Goal: Navigation & Orientation: Find specific page/section

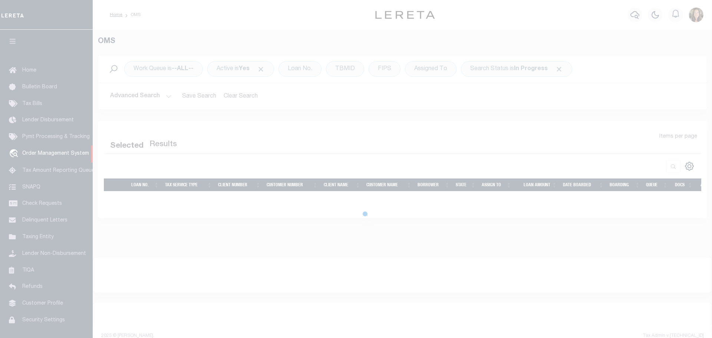
select select "200"
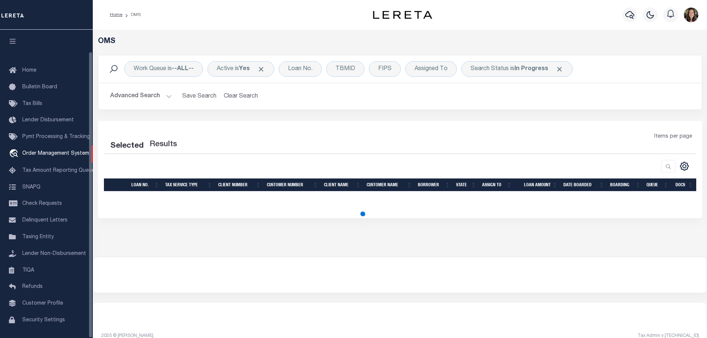
scroll to position [23, 0]
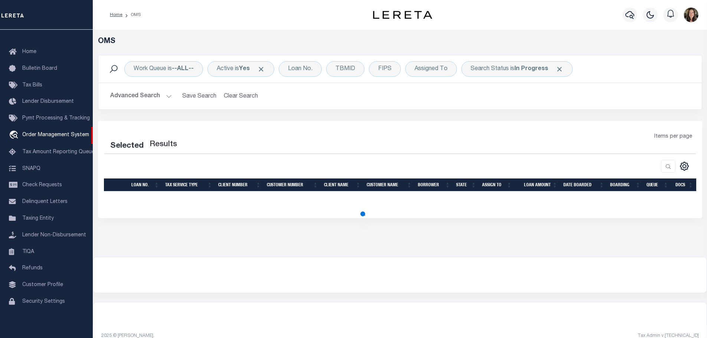
select select "200"
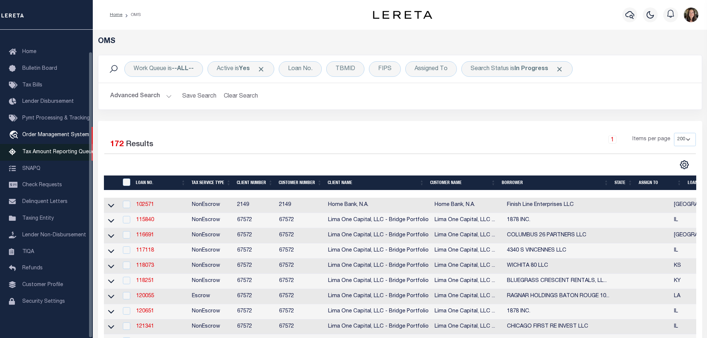
click at [52, 149] on span "Tax Amount Reporting Queue" at bounding box center [58, 151] width 72 height 5
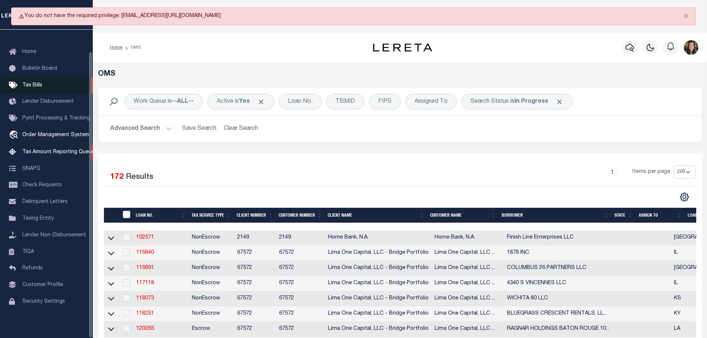
drag, startPoint x: 35, startPoint y: 81, endPoint x: 35, endPoint y: 86, distance: 4.5
click at [35, 83] on span "Tax Bills" at bounding box center [32, 85] width 20 height 5
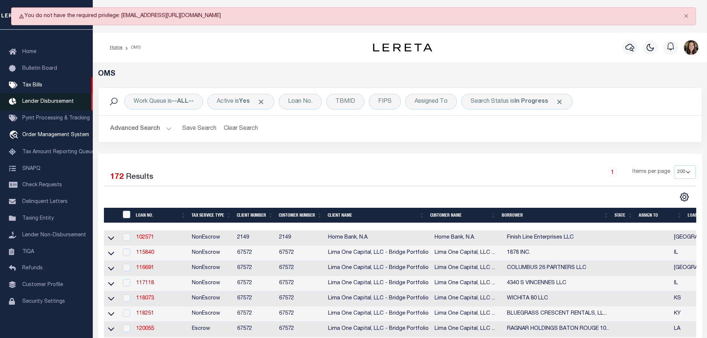
click at [37, 99] on span "Lender Disbursement" at bounding box center [48, 101] width 52 height 5
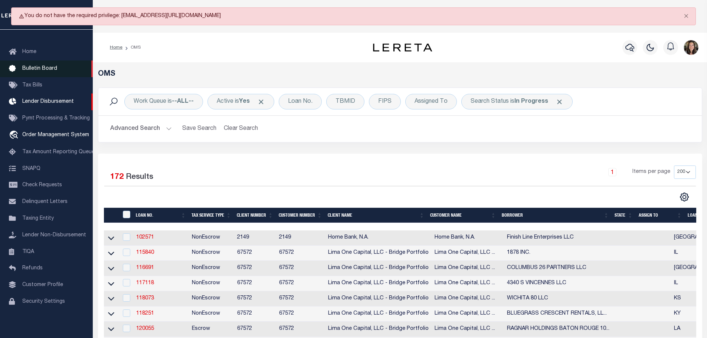
click at [28, 66] on span "Bulletin Board" at bounding box center [39, 68] width 35 height 5
click at [28, 83] on span "Tax Bills" at bounding box center [32, 85] width 20 height 5
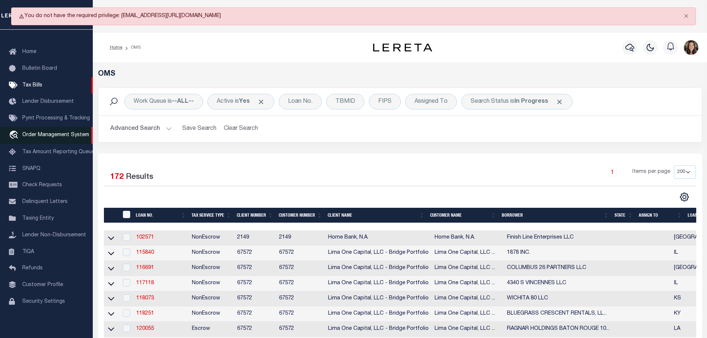
click at [40, 132] on span "Order Management System" at bounding box center [55, 134] width 67 height 5
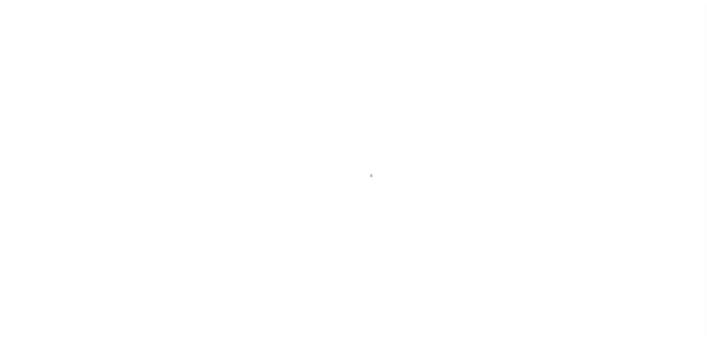
scroll to position [23, 0]
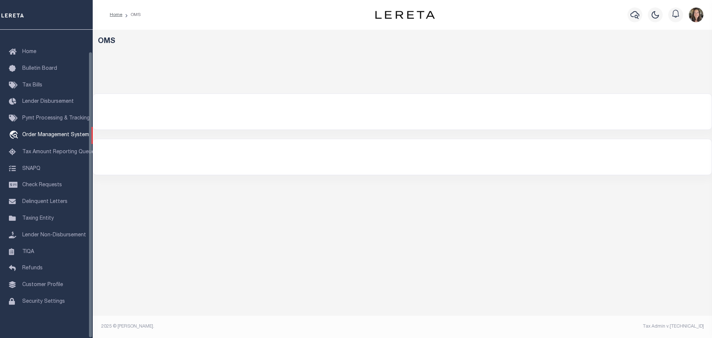
select select "200"
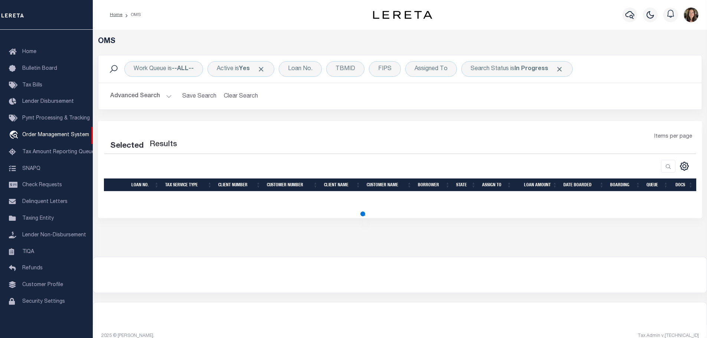
select select "200"
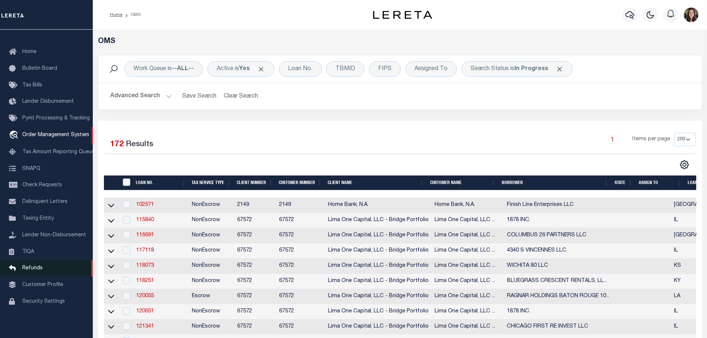
click at [27, 266] on span "Refunds" at bounding box center [32, 268] width 20 height 5
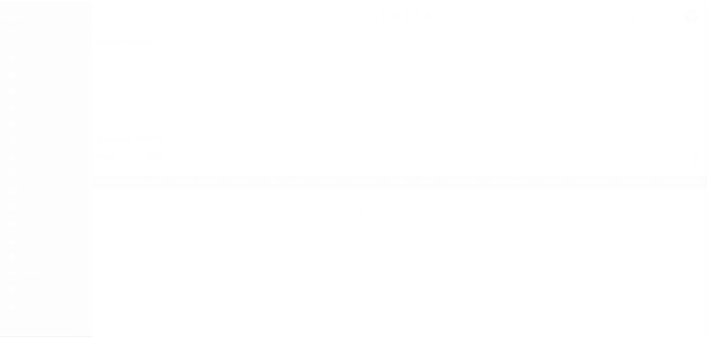
scroll to position [23, 0]
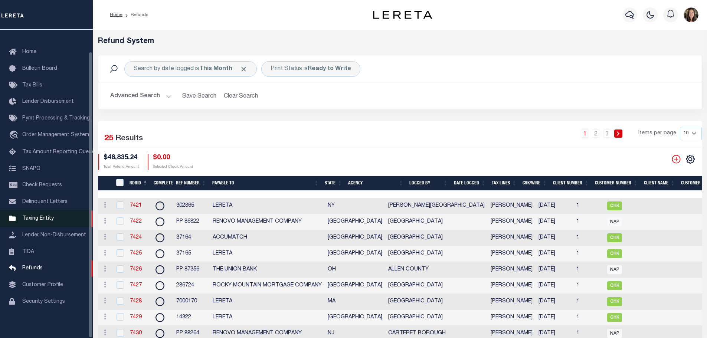
click at [37, 216] on span "Taxing Entity" at bounding box center [38, 218] width 32 height 5
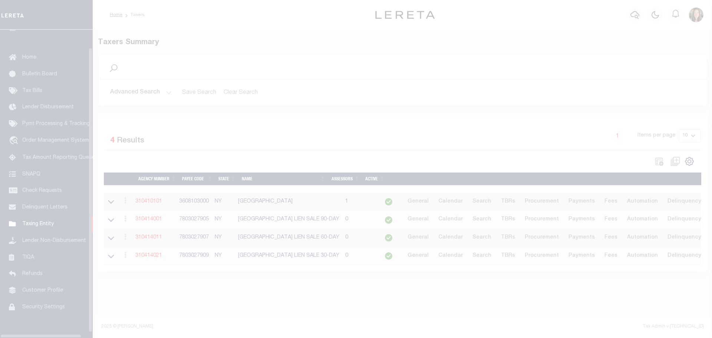
scroll to position [23, 0]
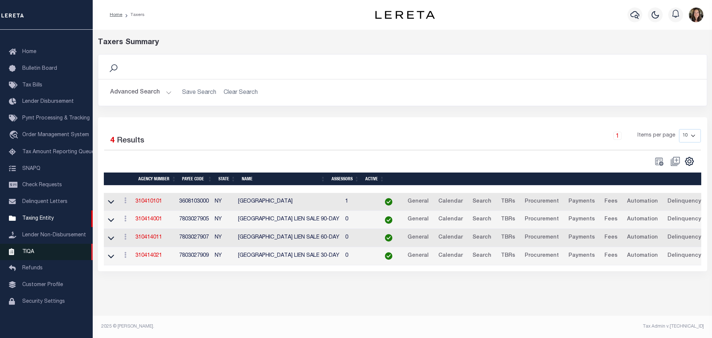
click at [28, 250] on span "TIQA" at bounding box center [28, 251] width 12 height 5
click at [44, 233] on span "Lender Non-Disbursement" at bounding box center [54, 235] width 64 height 5
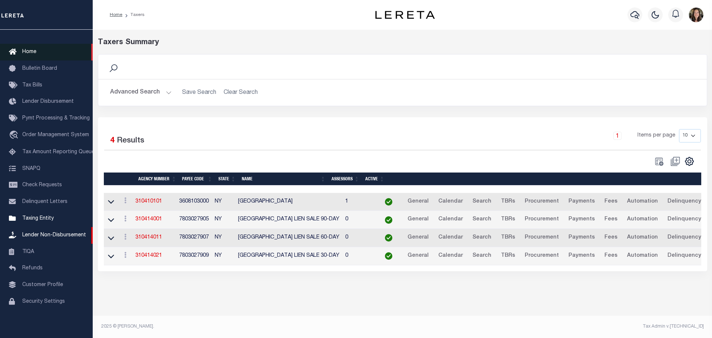
click at [34, 49] on span "Home" at bounding box center [29, 51] width 14 height 5
